Goal: Check status: Check status

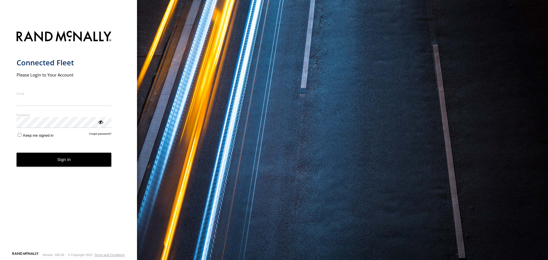
type input "**********"
click at [66, 167] on button "Sign in" at bounding box center [64, 160] width 95 height 14
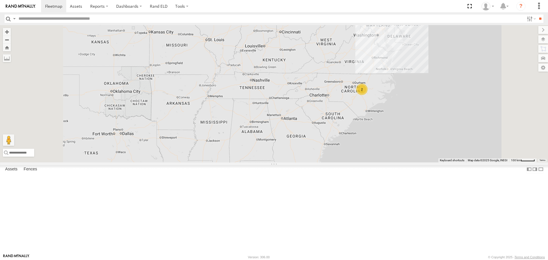
drag, startPoint x: 71, startPoint y: 143, endPoint x: 58, endPoint y: 144, distance: 13.1
click at [0, 0] on span at bounding box center [0, 0] width 0 height 0
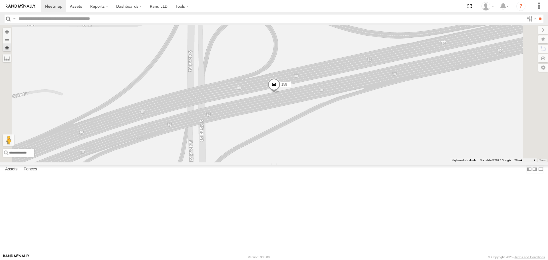
scroll to position [95, 0]
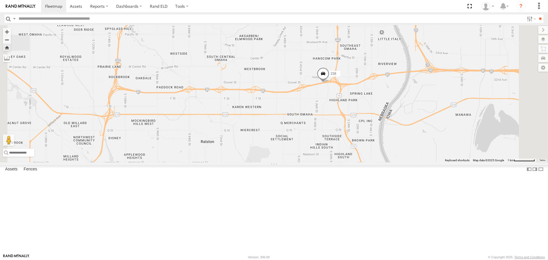
click at [329, 83] on span at bounding box center [323, 75] width 13 height 15
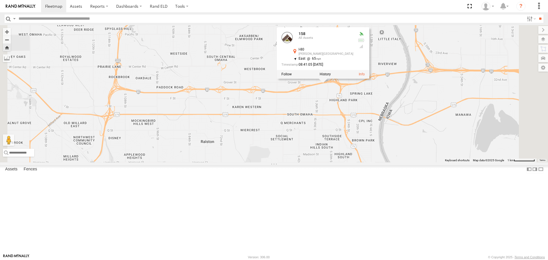
click at [347, 150] on div "158 158 All Assets I-80 [PERSON_NAME][GEOGRAPHIC_DATA] 41.22678 , -95.96252 Eas…" at bounding box center [274, 93] width 548 height 137
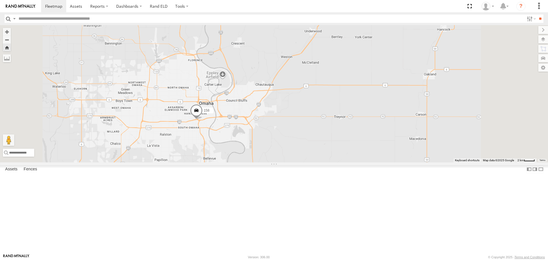
click at [203, 120] on span at bounding box center [196, 111] width 13 height 15
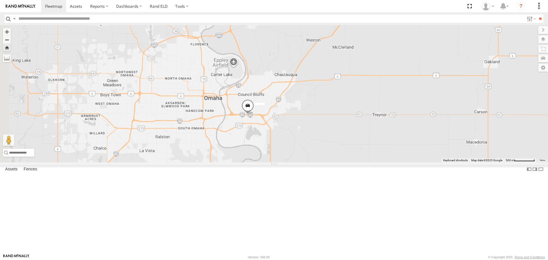
scroll to position [0, 0]
